Goal: Check status: Check status

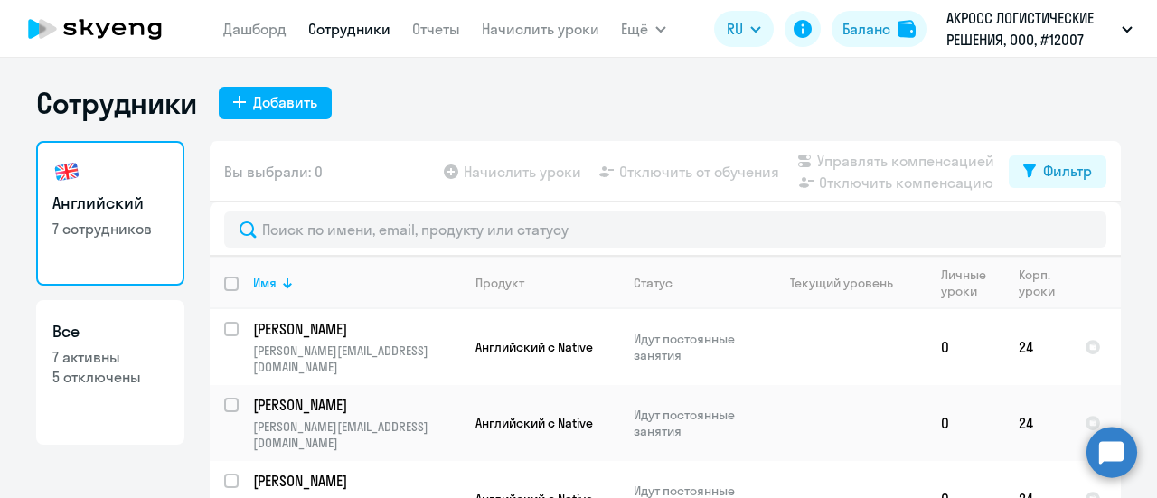
select select "30"
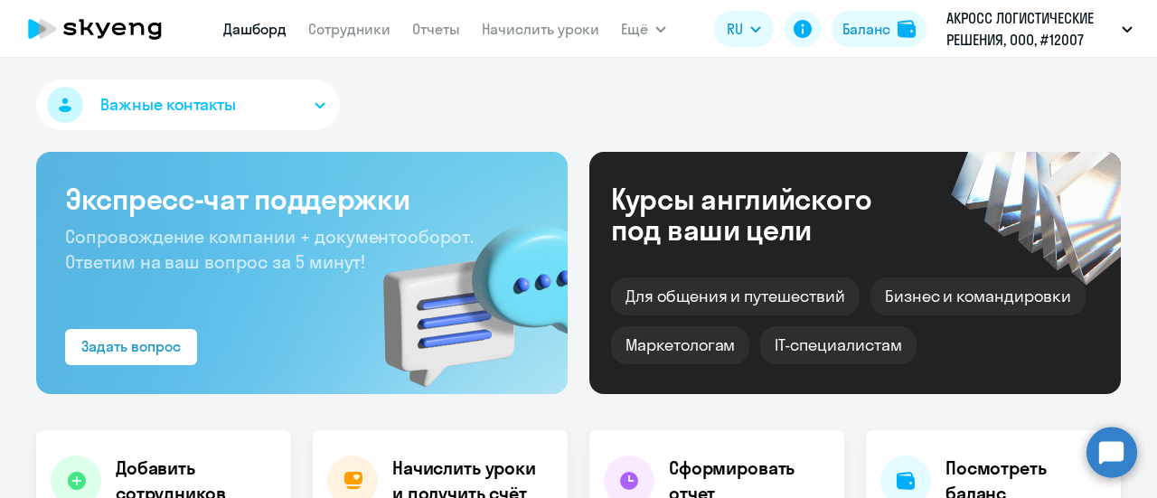
select select "30"
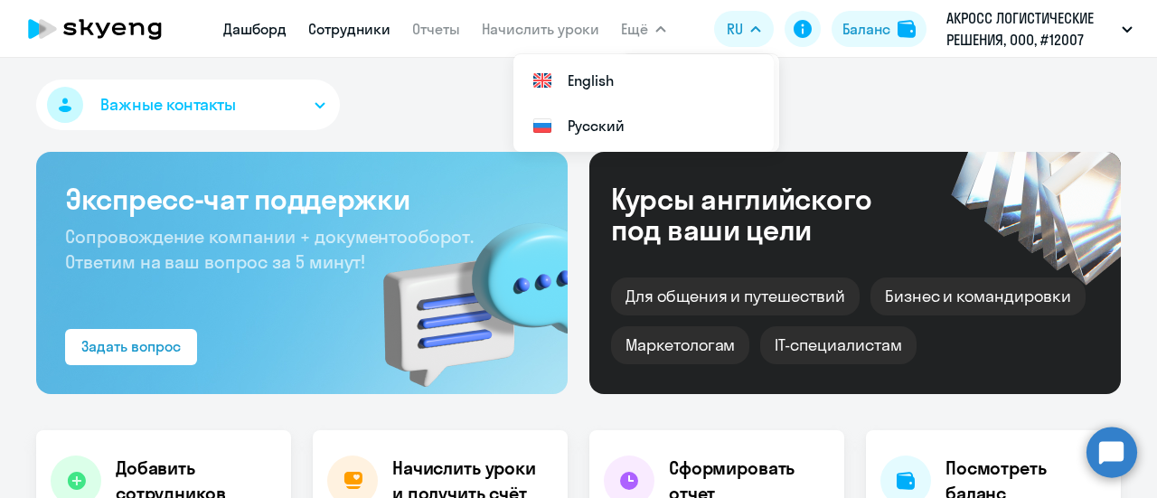
click at [365, 29] on link "Сотрудники" at bounding box center [349, 29] width 82 height 18
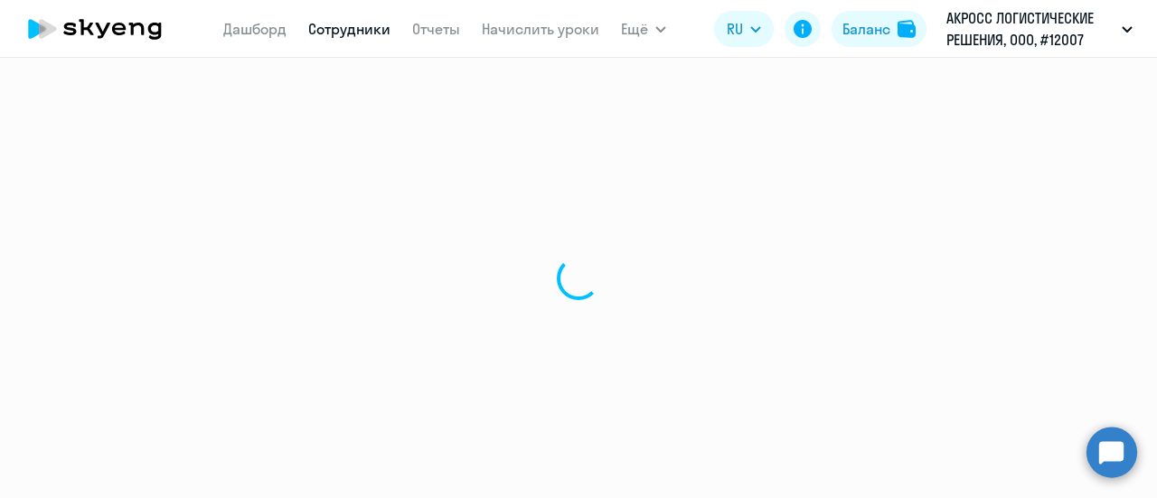
select select "30"
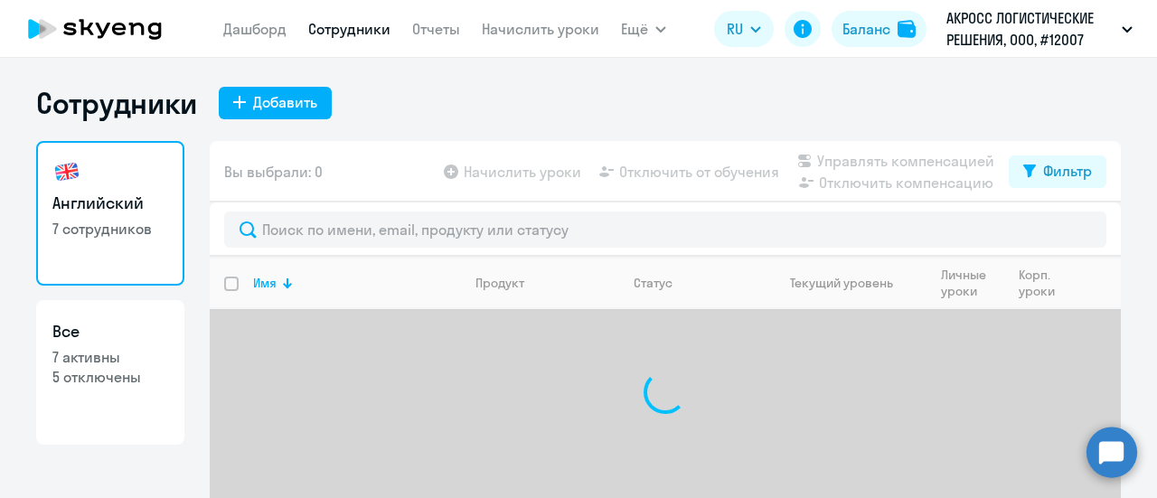
click at [452, 39] on app-menu-item-link "Отчеты" at bounding box center [436, 29] width 48 height 23
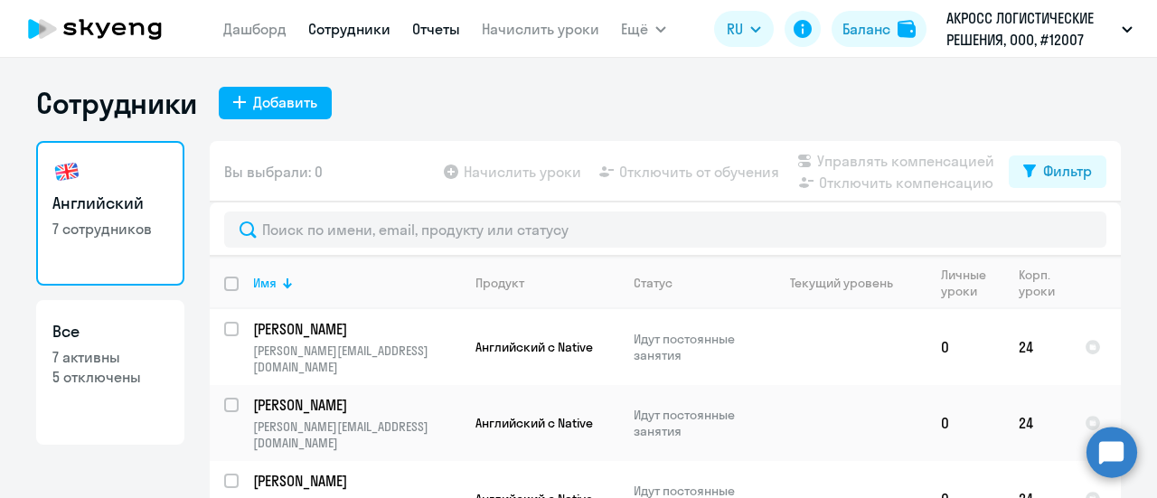
click at [446, 30] on link "Отчеты" at bounding box center [436, 29] width 48 height 18
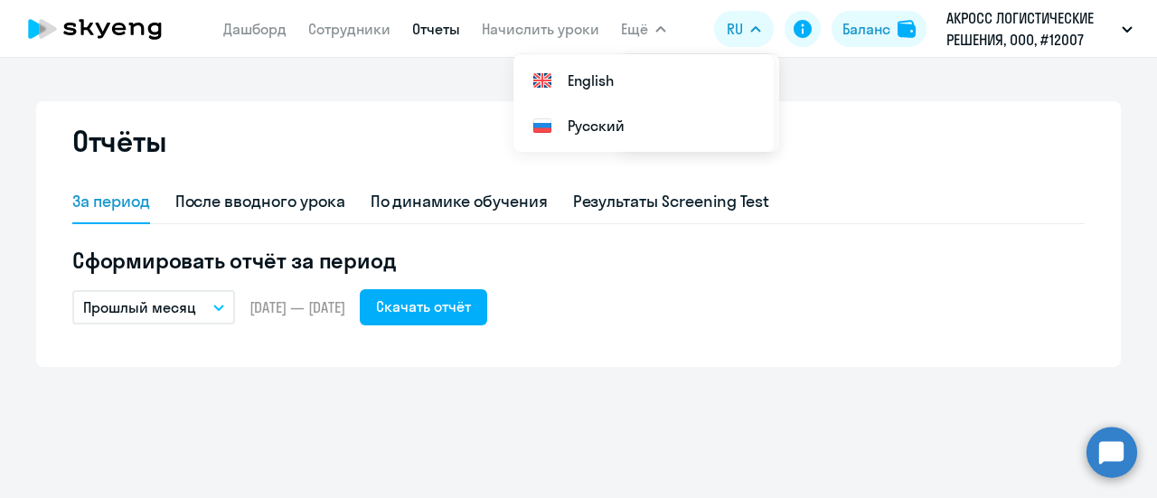
click at [927, 7] on app-header-actions "RU English Русский Баланс АКРОСС ЛОГИСТИЧЕСКИЕ РЕШЕНИЯ, ООО, #12007" at bounding box center [928, 28] width 428 height 43
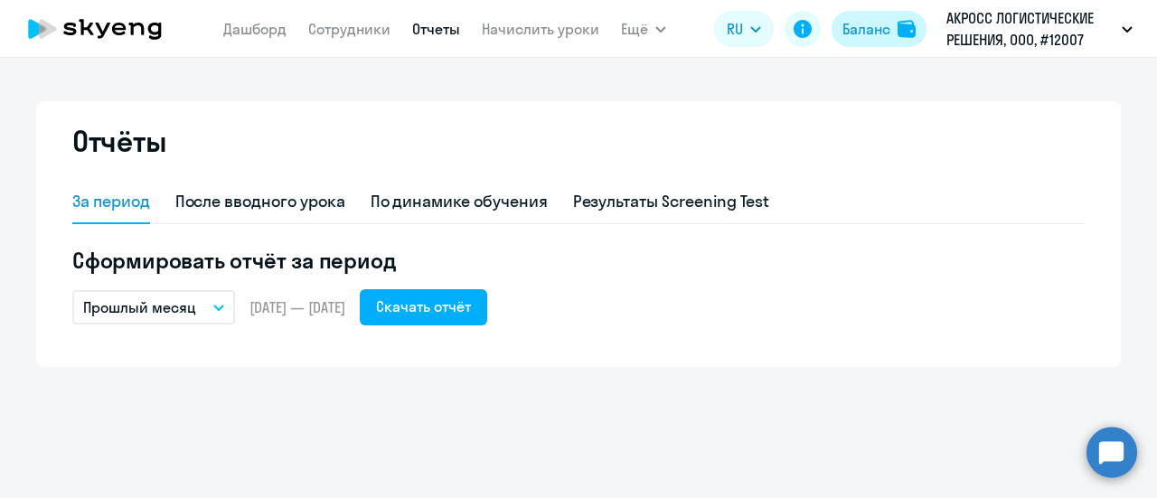
click at [891, 22] on button "Баланс" at bounding box center [879, 29] width 95 height 36
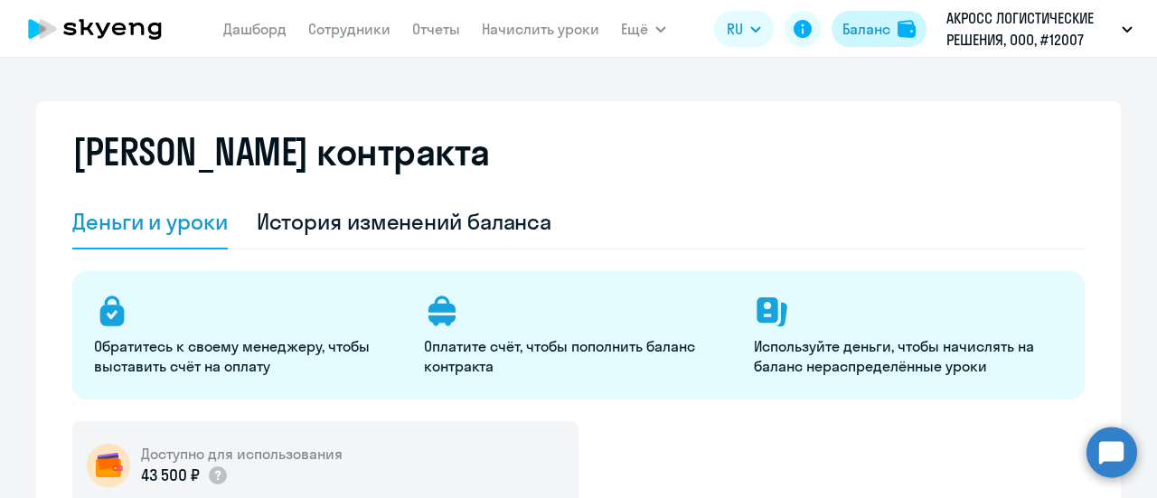
select select "english_adult_not_native_speaker"
click at [123, 27] on icon at bounding box center [119, 29] width 14 height 13
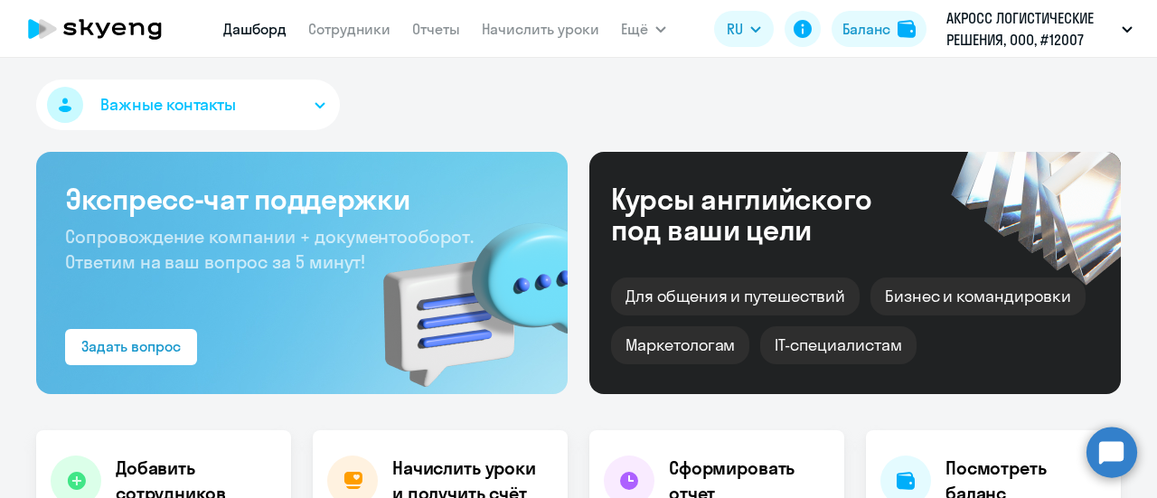
select select "30"
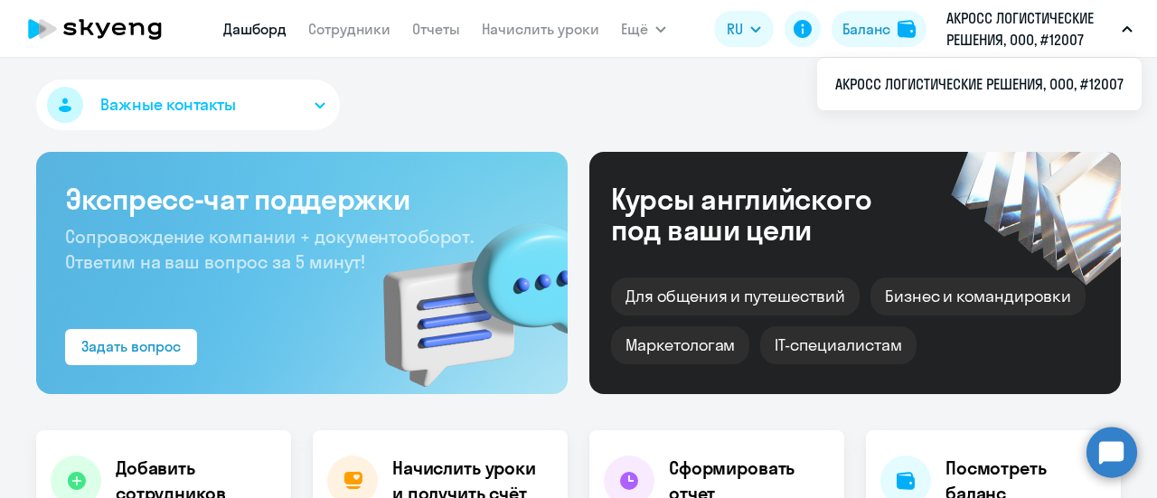
click at [117, 28] on icon at bounding box center [119, 29] width 14 height 13
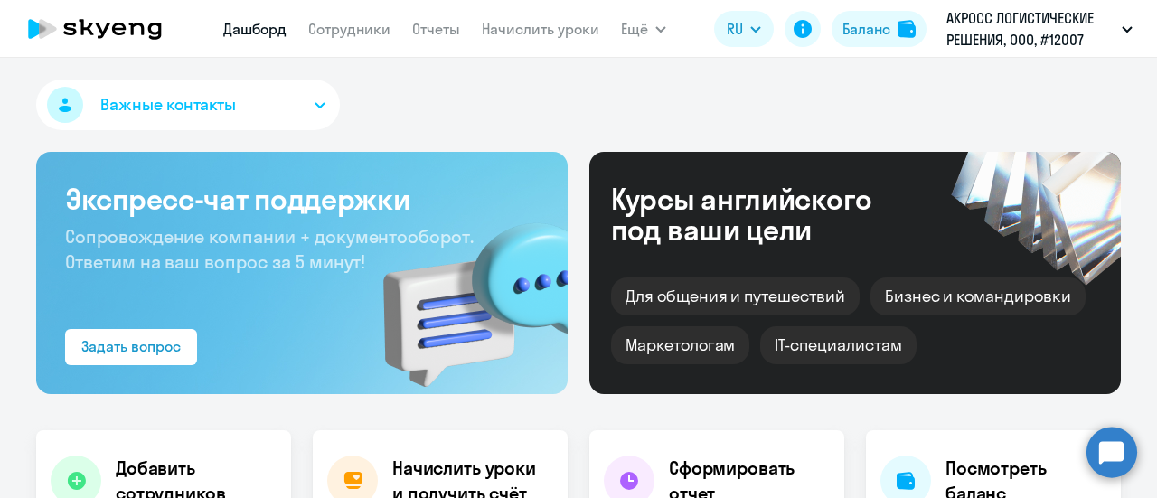
click at [1104, 456] on circle at bounding box center [1111, 452] width 51 height 51
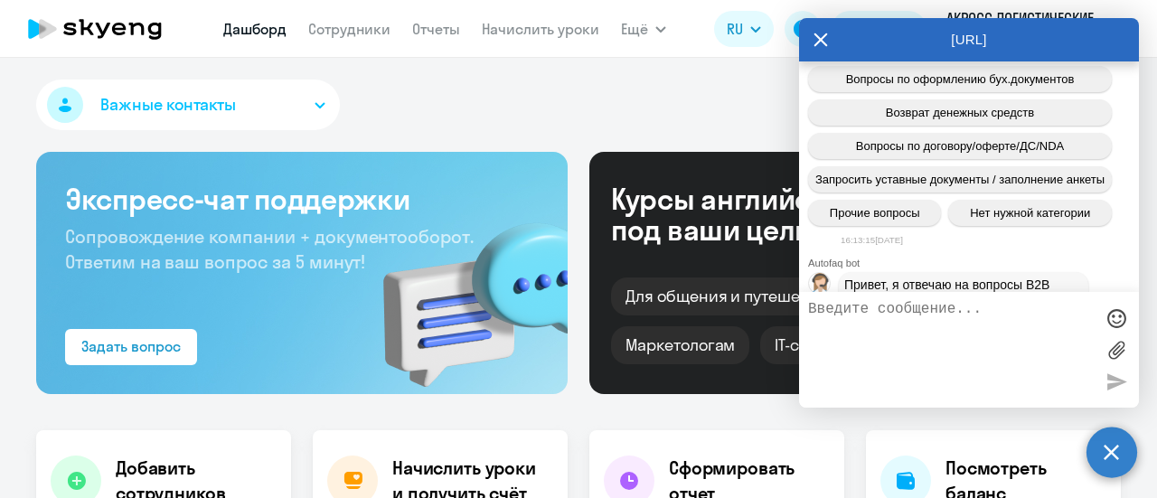
scroll to position [636, 0]
